Goal: Information Seeking & Learning: Learn about a topic

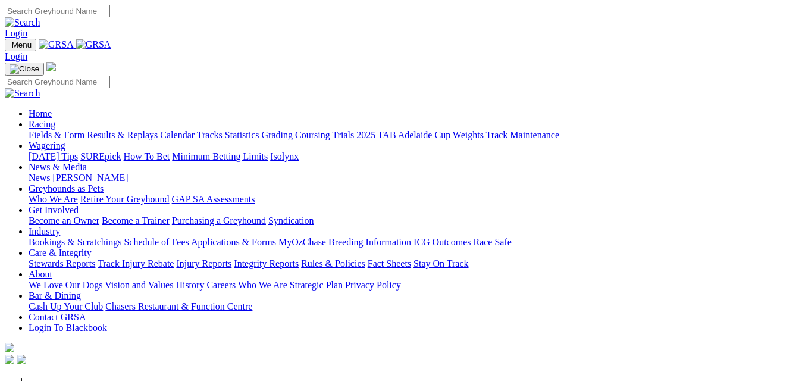
click at [78, 205] on link "Get Involved" at bounding box center [54, 210] width 50 height 10
click at [99, 215] on link "Become an Owner" at bounding box center [64, 220] width 71 height 10
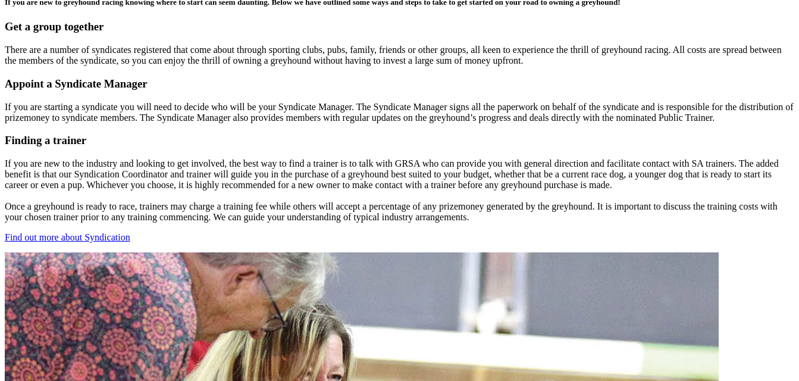
scroll to position [1665, 0]
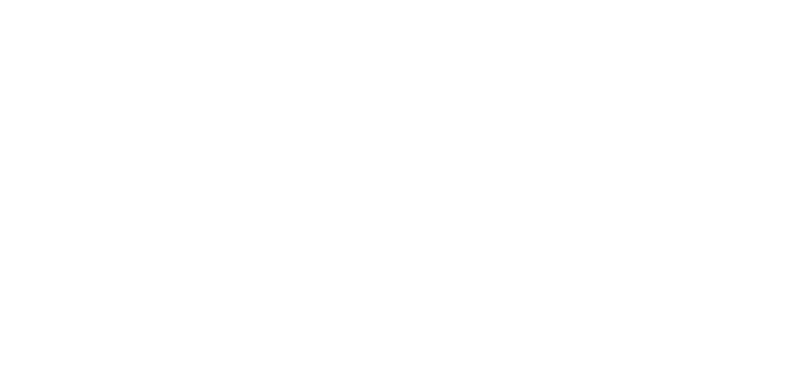
scroll to position [2176, 0]
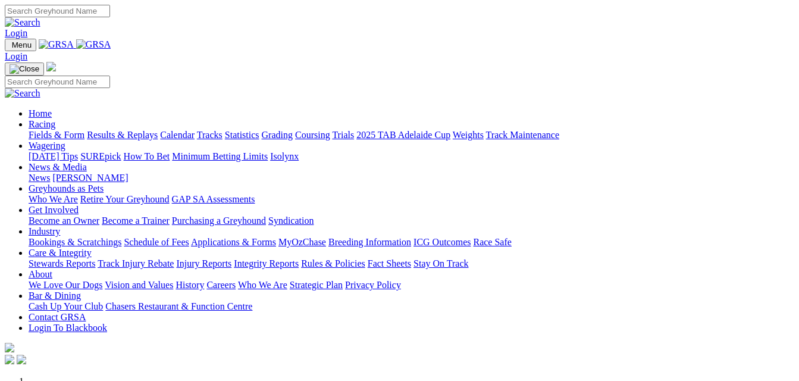
click at [55, 119] on link "Racing" at bounding box center [42, 124] width 27 height 10
click at [194, 130] on link "Calendar" at bounding box center [177, 135] width 34 height 10
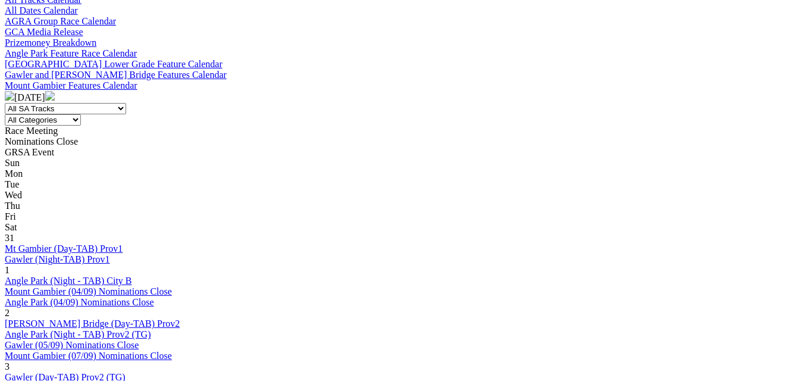
scroll to position [381, 0]
